Goal: Task Accomplishment & Management: Use online tool/utility

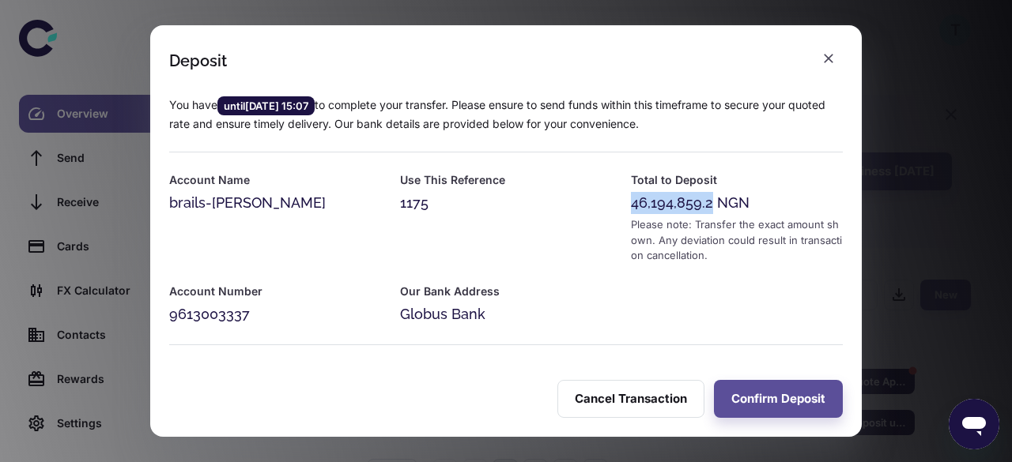
drag, startPoint x: 705, startPoint y: 206, endPoint x: 626, endPoint y: 209, distance: 79.1
click at [631, 209] on div "46,194,859.2 NGN" at bounding box center [737, 203] width 212 height 22
copy div "46,194,859.2"
drag, startPoint x: 248, startPoint y: 313, endPoint x: 169, endPoint y: 319, distance: 79.3
click at [169, 319] on div "9613003337" at bounding box center [275, 315] width 212 height 22
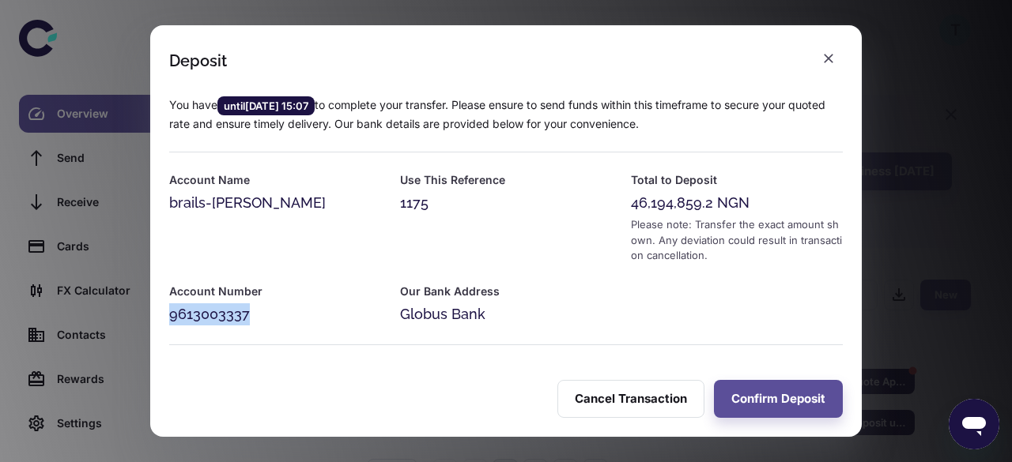
copy div "9613003337"
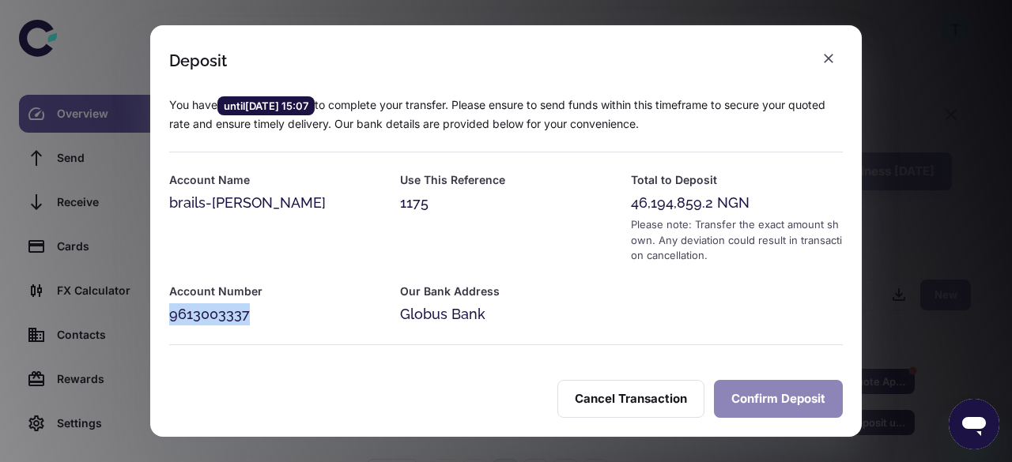
click at [787, 398] on button "Confirm Deposit" at bounding box center [778, 399] width 129 height 38
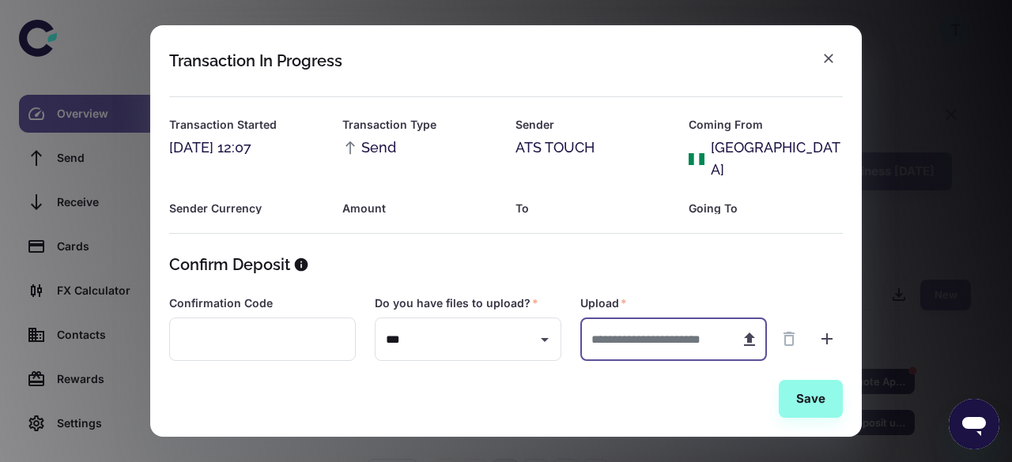
click at [629, 335] on input "text" at bounding box center [653, 339] width 147 height 43
type input "**********"
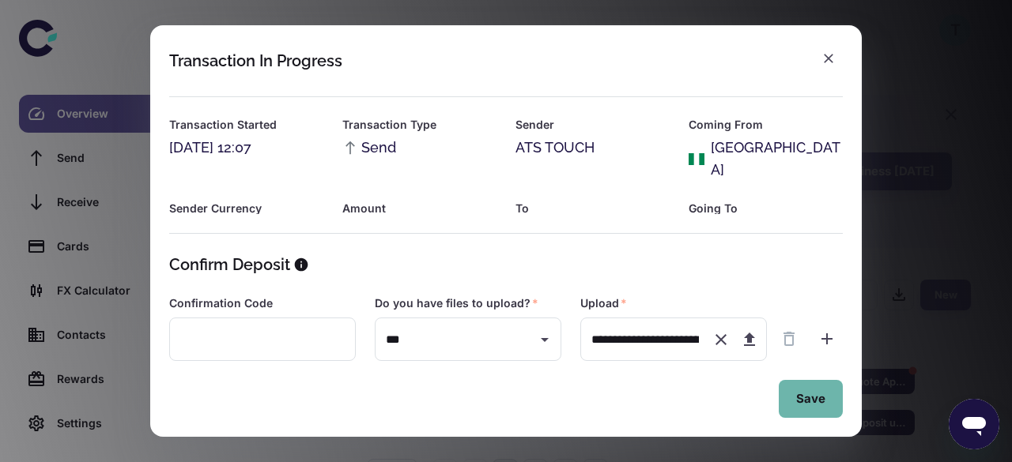
click at [801, 399] on button "Save" at bounding box center [811, 399] width 64 height 38
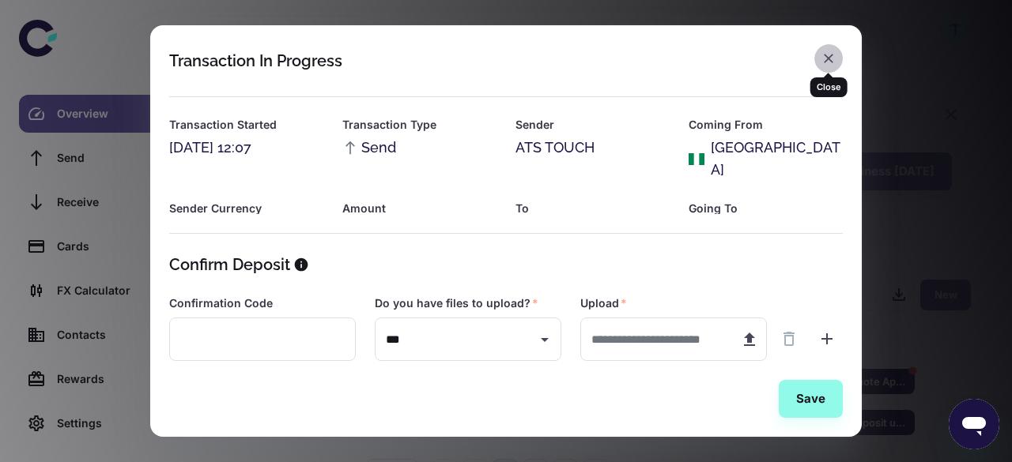
click at [822, 62] on icon "button" at bounding box center [829, 59] width 16 height 16
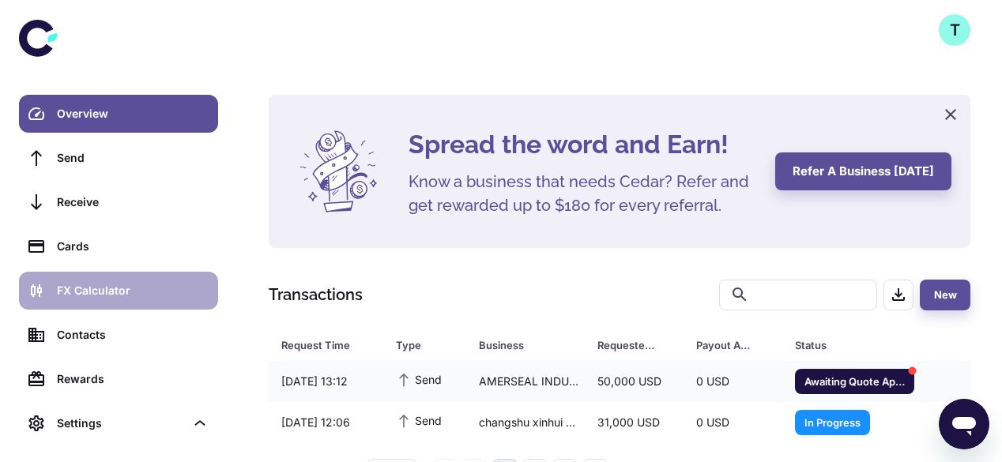
click at [168, 305] on link "FX Calculator" at bounding box center [118, 291] width 199 height 38
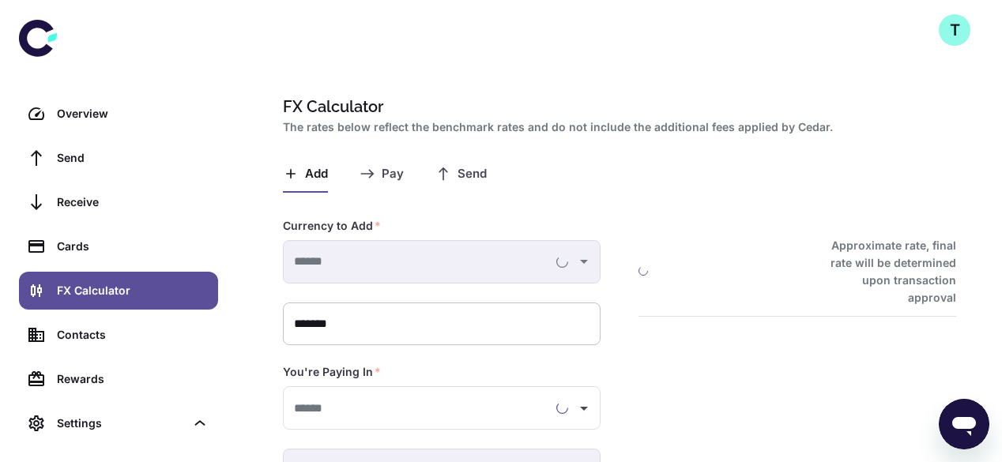
type input "**********"
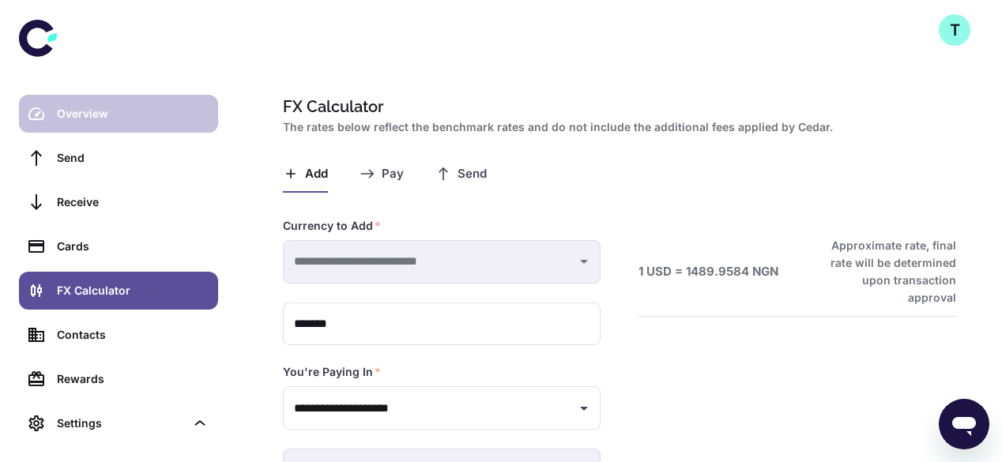
click at [140, 122] on div "Overview" at bounding box center [133, 113] width 152 height 17
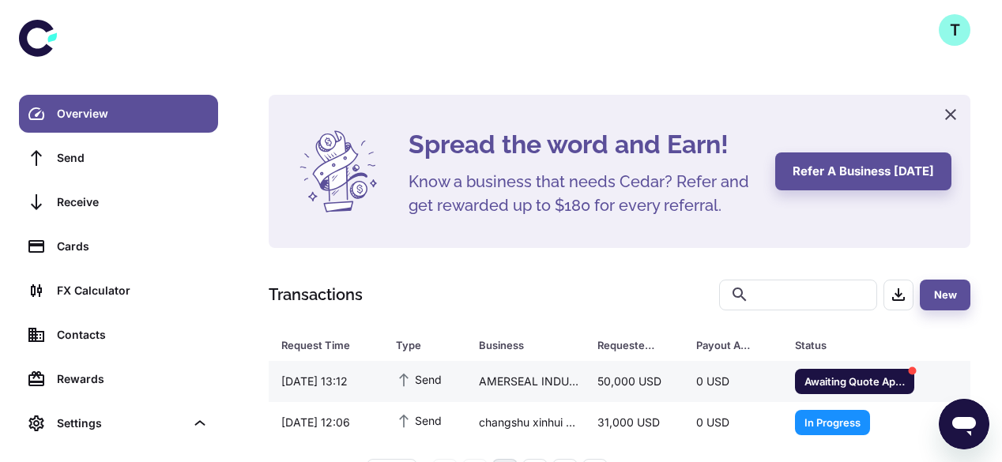
click at [624, 372] on div "50,000 USD" at bounding box center [634, 382] width 99 height 30
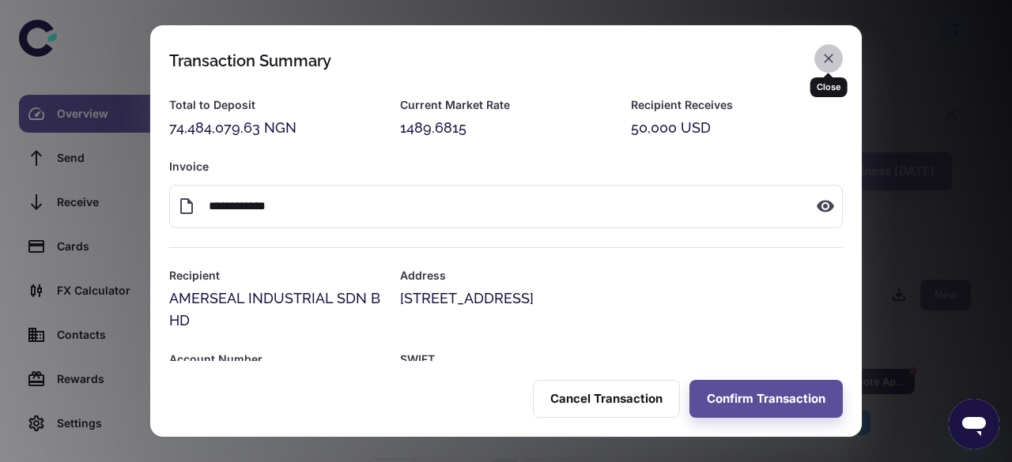
click at [828, 62] on icon "button" at bounding box center [829, 59] width 16 height 16
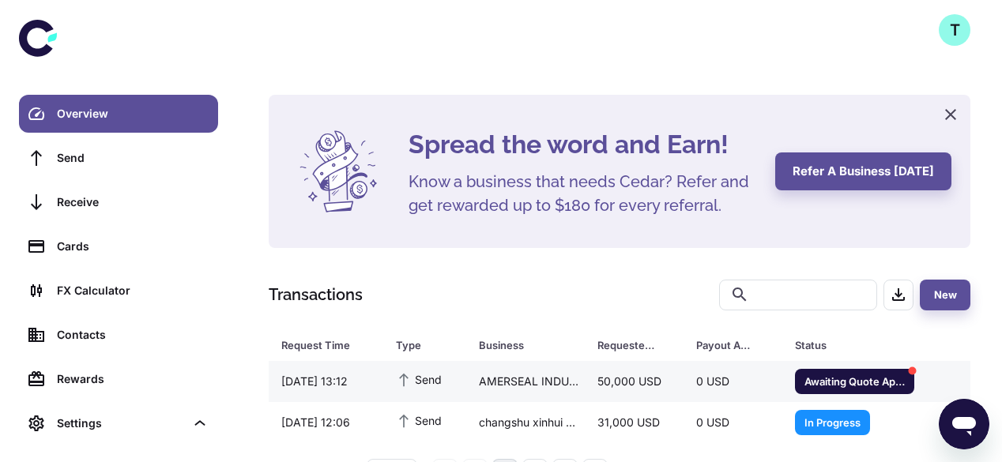
click at [450, 383] on div "Send" at bounding box center [424, 381] width 83 height 34
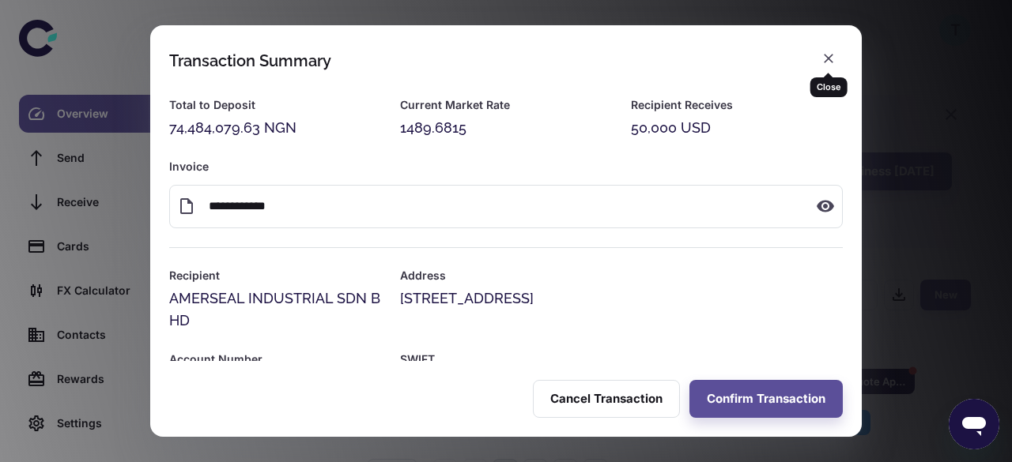
click at [828, 66] on div "Close" at bounding box center [828, 81] width 37 height 31
click at [821, 65] on icon "button" at bounding box center [829, 59] width 16 height 16
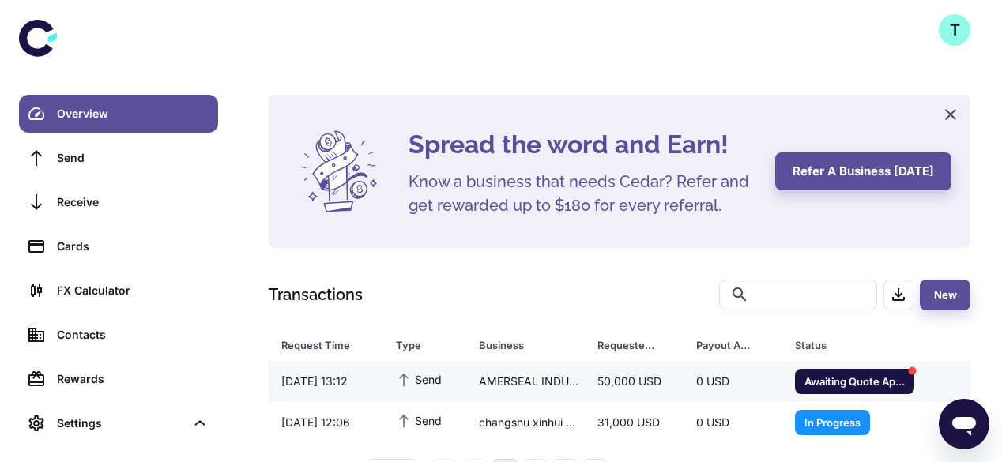
click at [489, 372] on div "AMERSEAL INDUSTRIAL SDN BHD" at bounding box center [525, 382] width 119 height 30
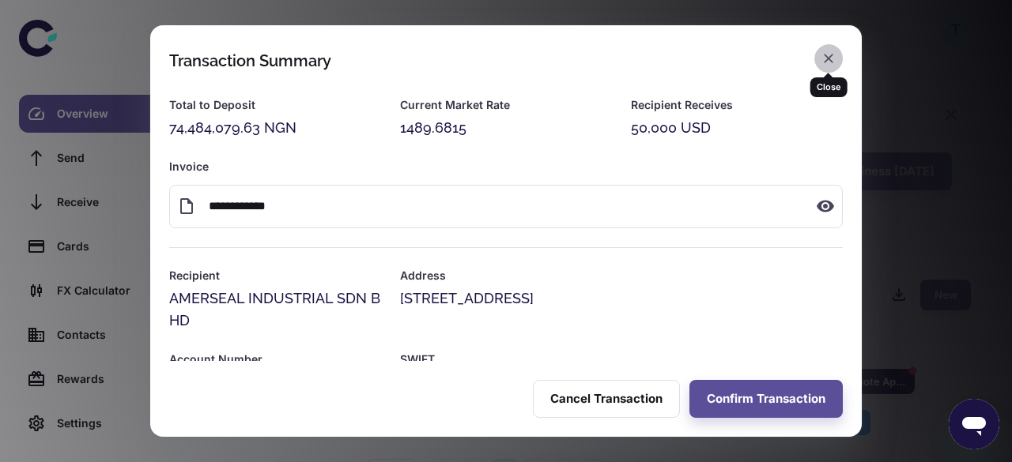
click at [833, 62] on icon "button" at bounding box center [829, 59] width 16 height 16
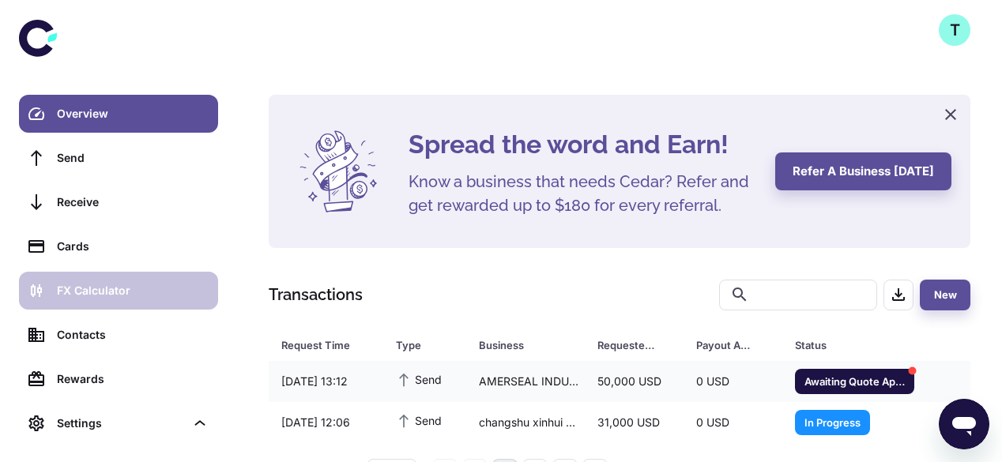
click at [119, 295] on div "FX Calculator" at bounding box center [133, 290] width 152 height 17
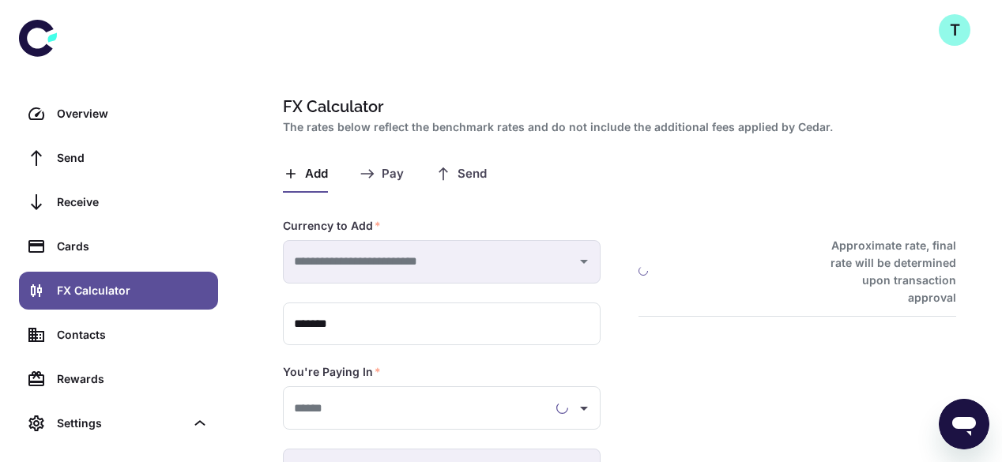
type input "**********"
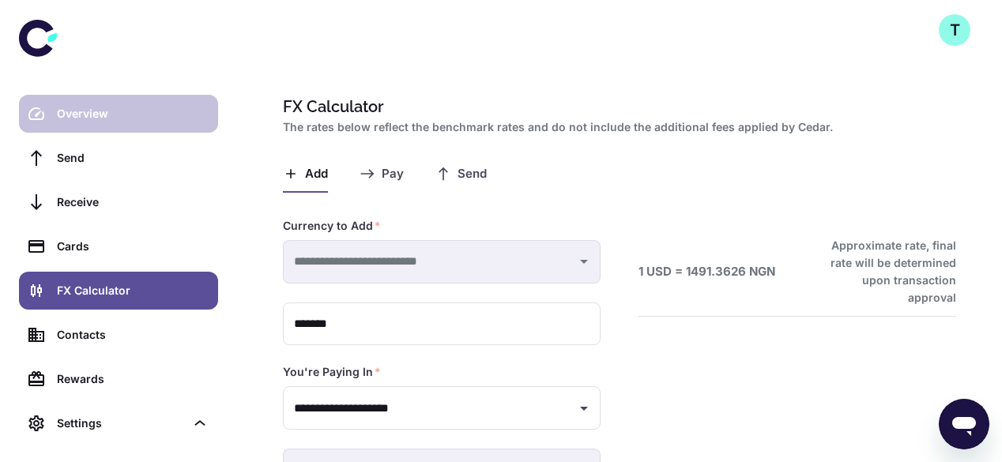
click at [129, 121] on div "Overview" at bounding box center [133, 113] width 152 height 17
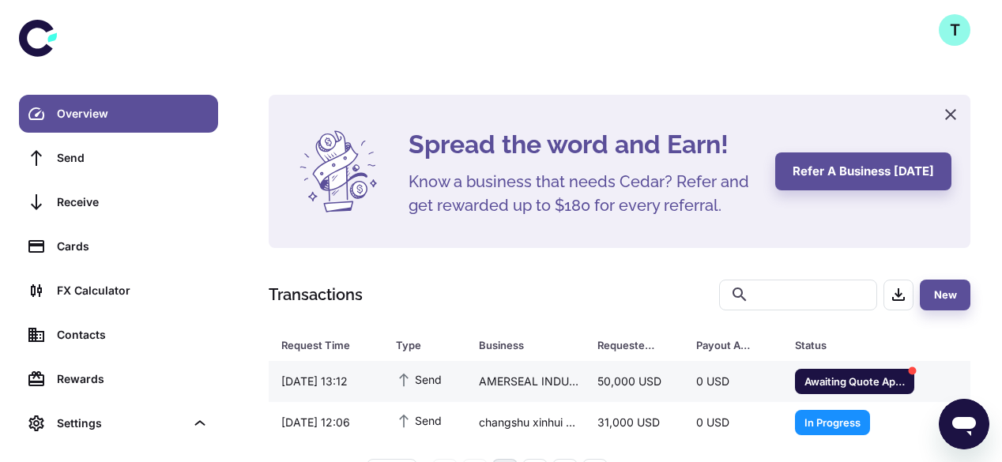
click at [576, 380] on div "AMERSEAL INDUSTRIAL SDN BHD" at bounding box center [525, 382] width 119 height 30
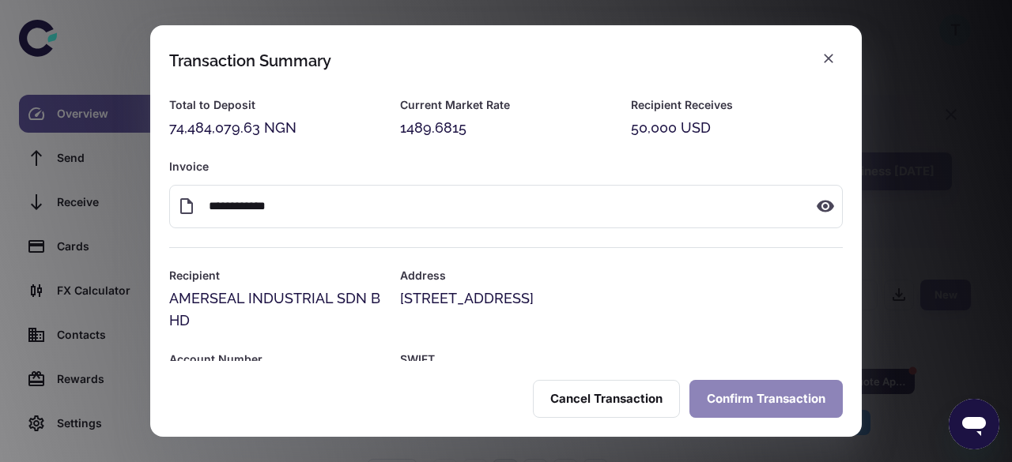
click at [771, 399] on button "Confirm Transaction" at bounding box center [765, 399] width 153 height 38
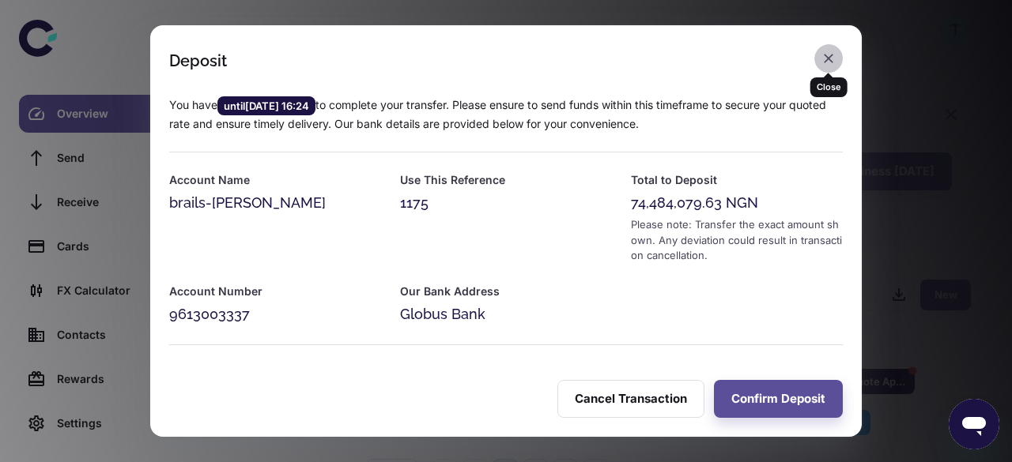
click at [827, 58] on icon "button" at bounding box center [828, 58] width 9 height 9
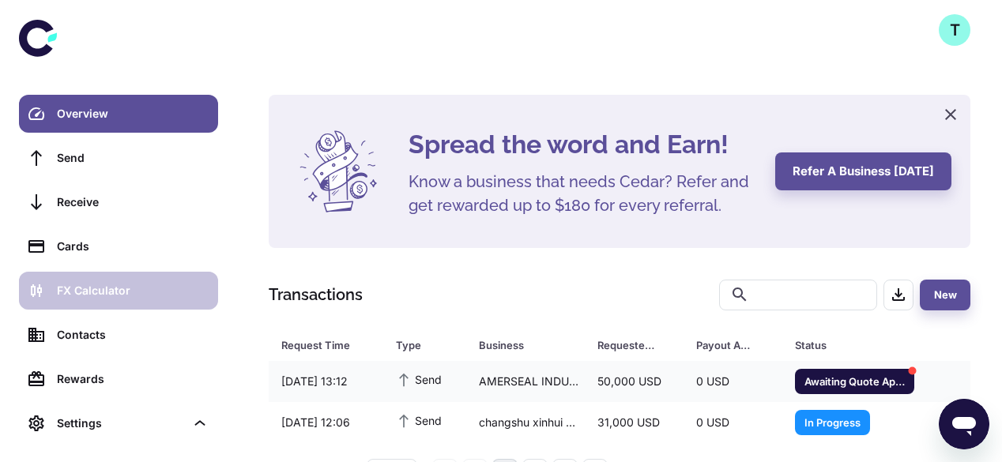
click at [87, 299] on div "FX Calculator" at bounding box center [133, 290] width 152 height 17
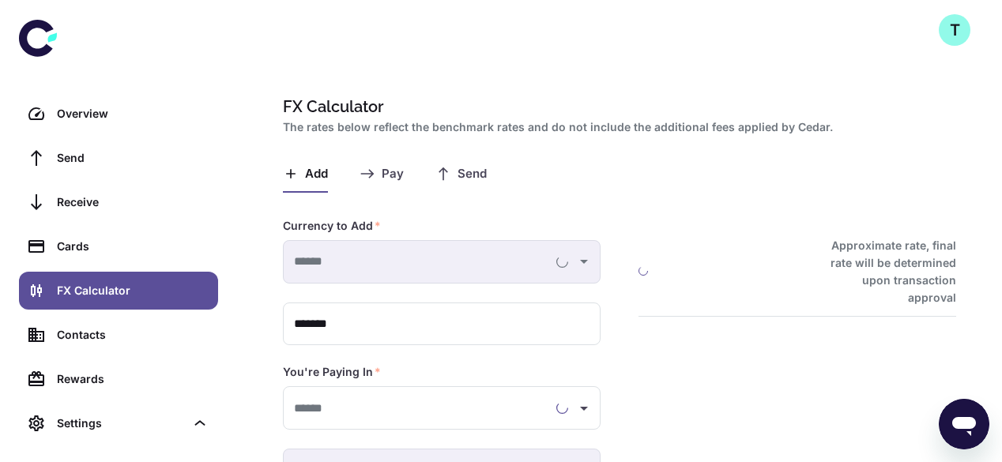
type input "**********"
